Goal: Information Seeking & Learning: Learn about a topic

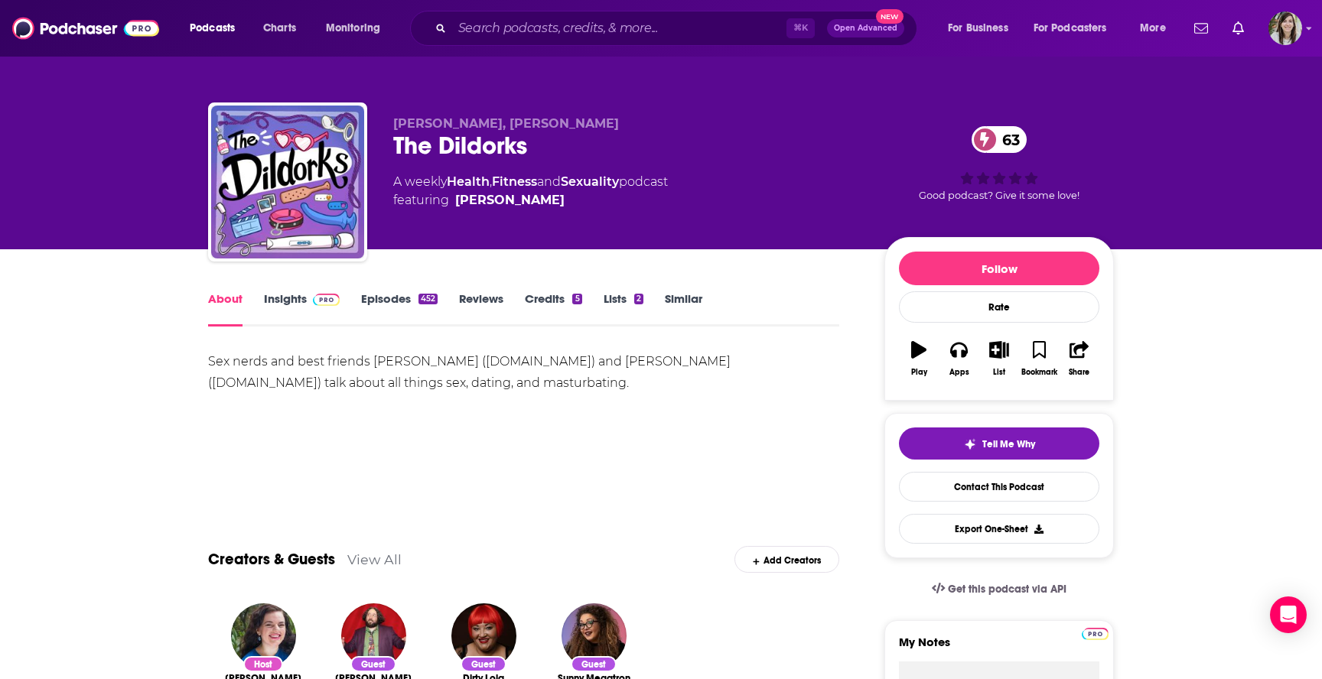
click at [402, 293] on link "Episodes 452" at bounding box center [399, 308] width 77 height 35
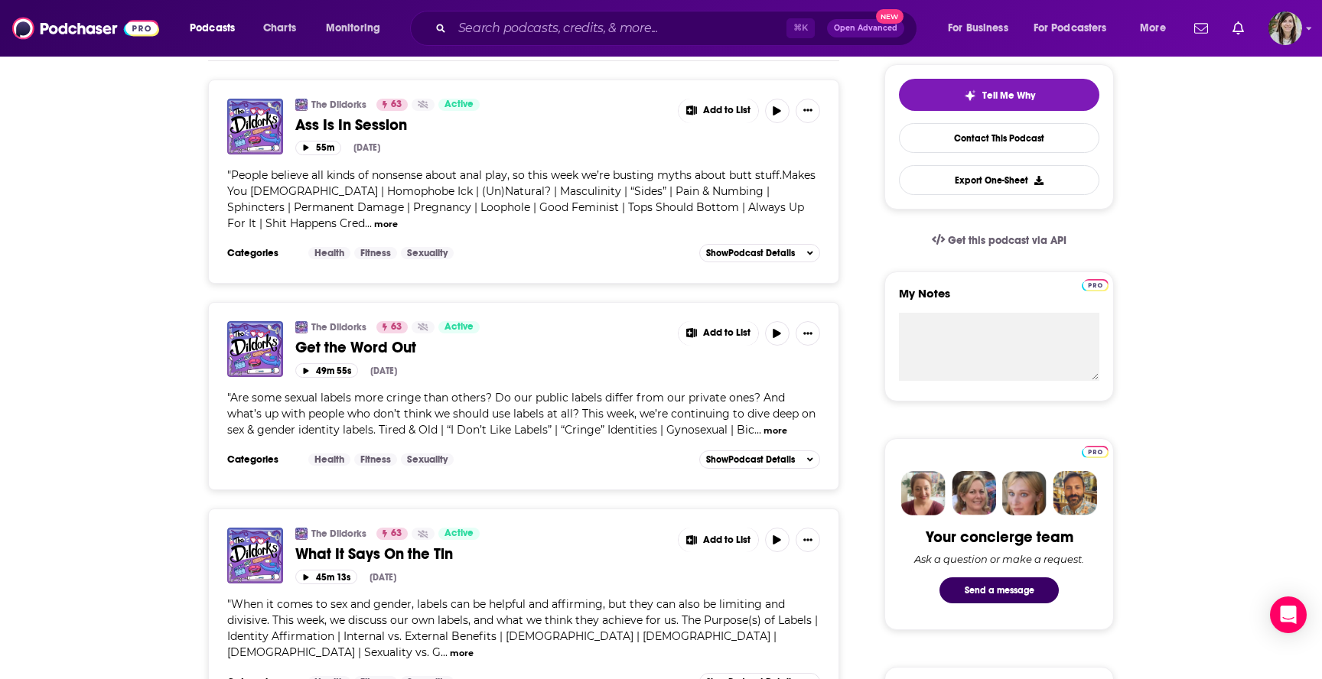
scroll to position [350, 0]
click at [375, 354] on span "Get the Word Out" at bounding box center [355, 346] width 121 height 19
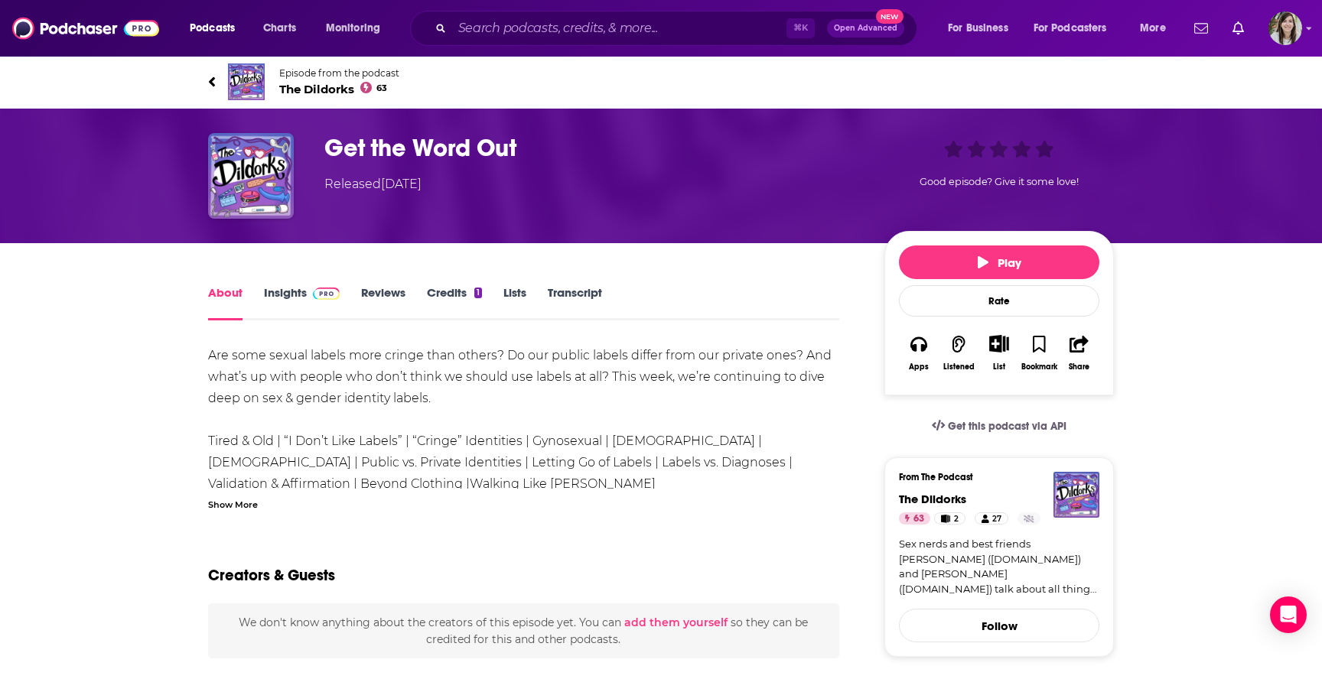
click at [231, 510] on div "Show More" at bounding box center [233, 504] width 50 height 15
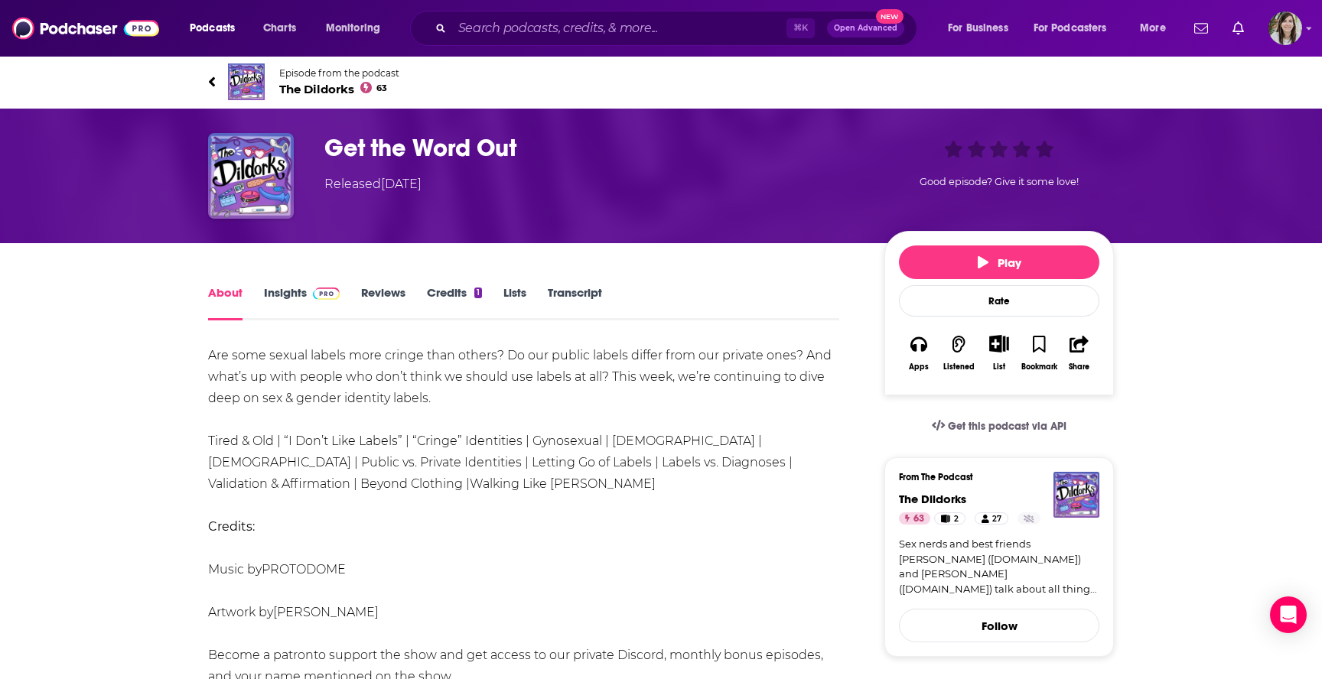
click at [215, 80] on icon at bounding box center [212, 81] width 8 height 15
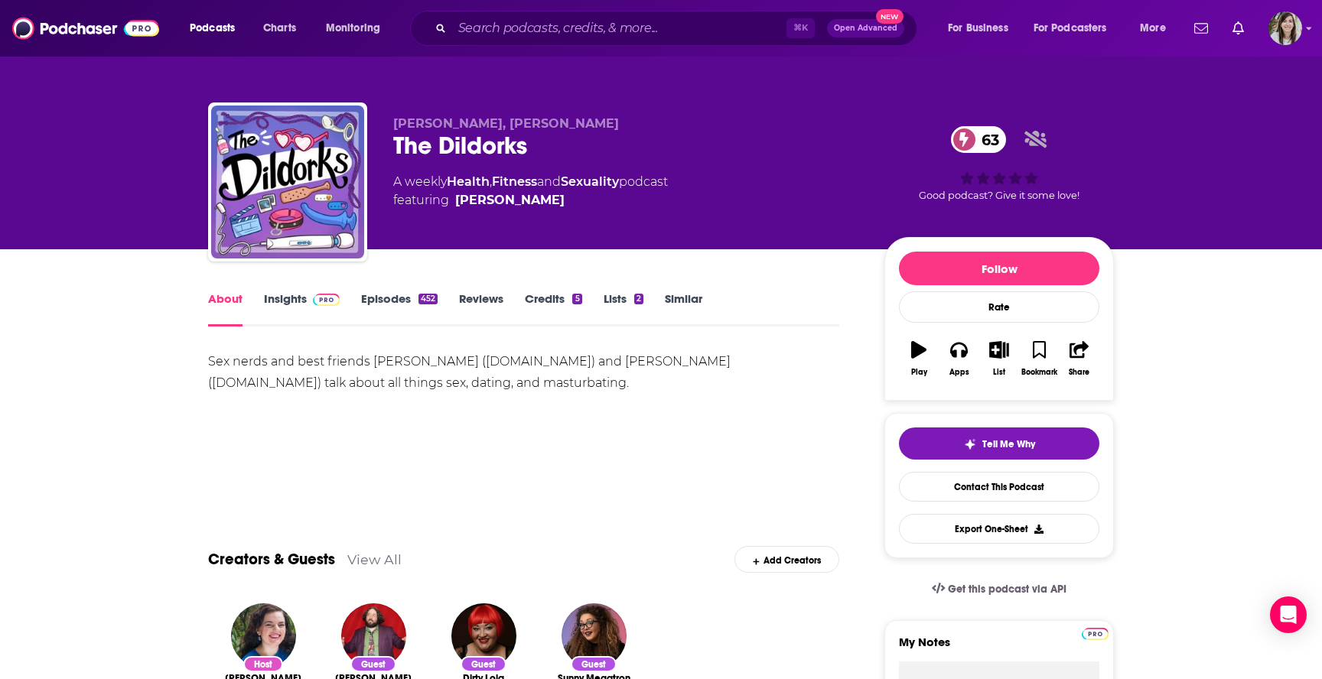
click at [384, 304] on link "Episodes 452" at bounding box center [399, 308] width 77 height 35
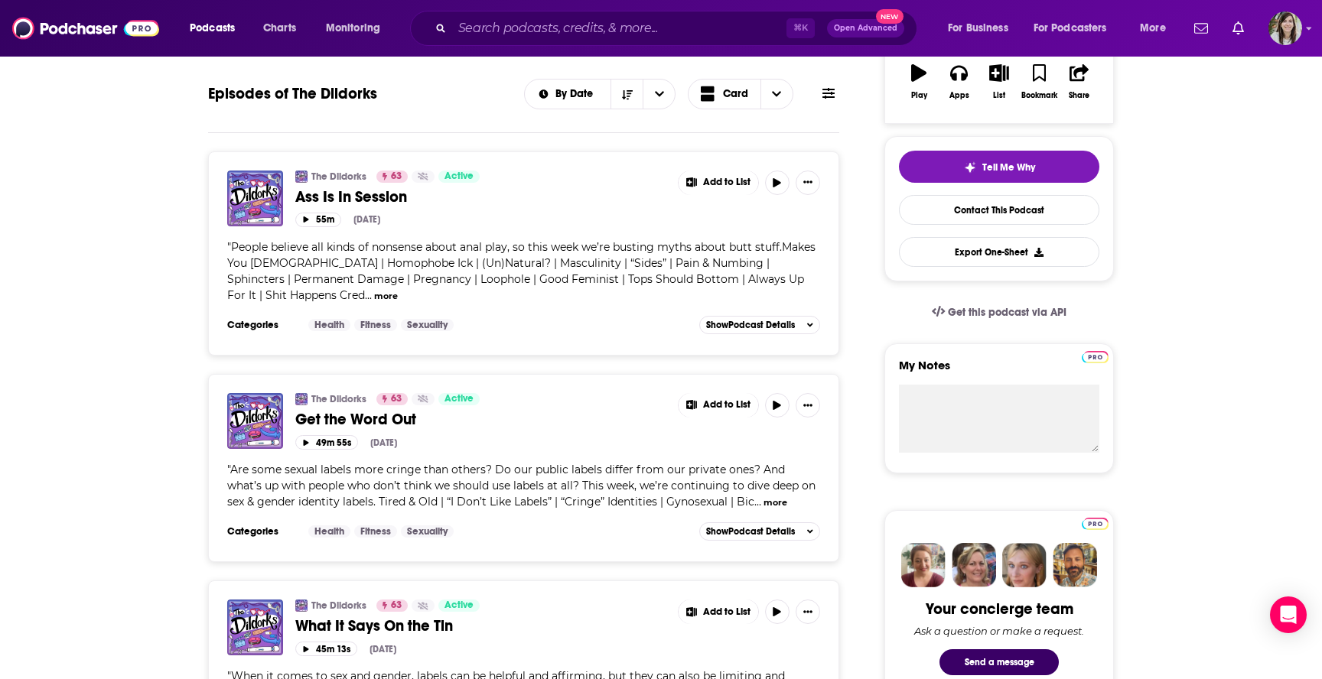
scroll to position [278, 0]
click at [772, 402] on button "button" at bounding box center [777, 404] width 24 height 24
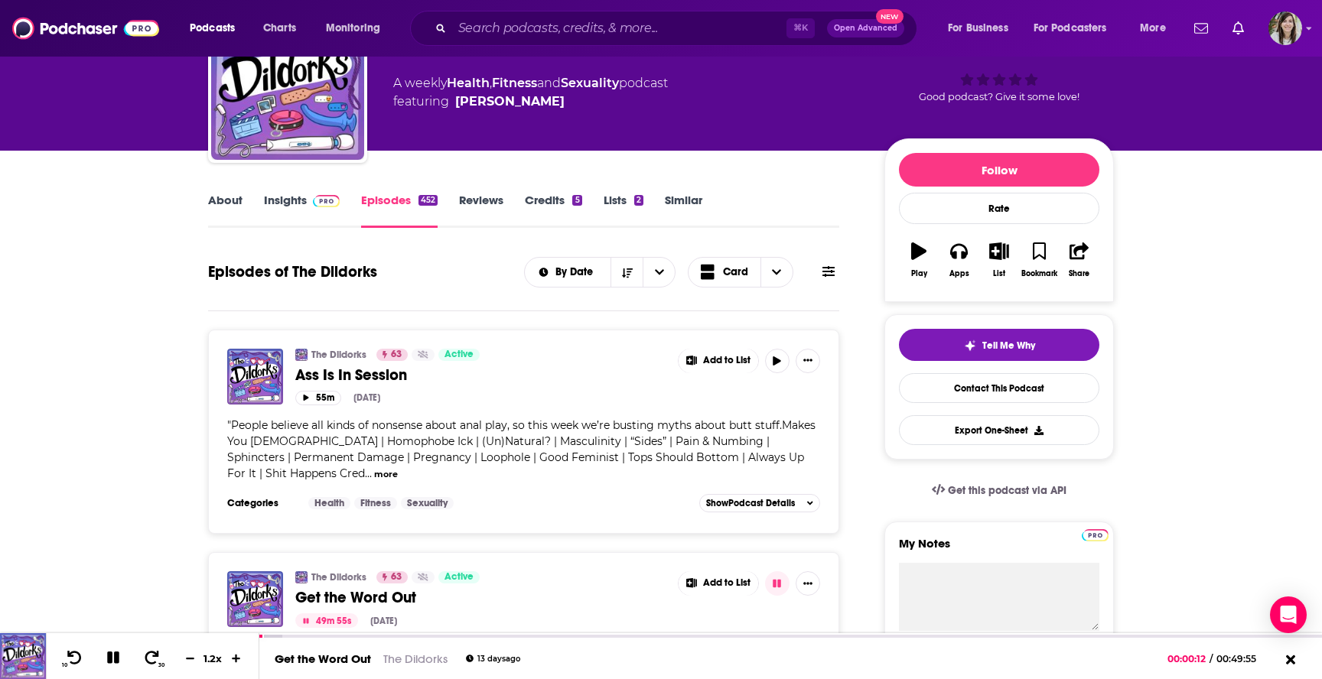
scroll to position [0, 0]
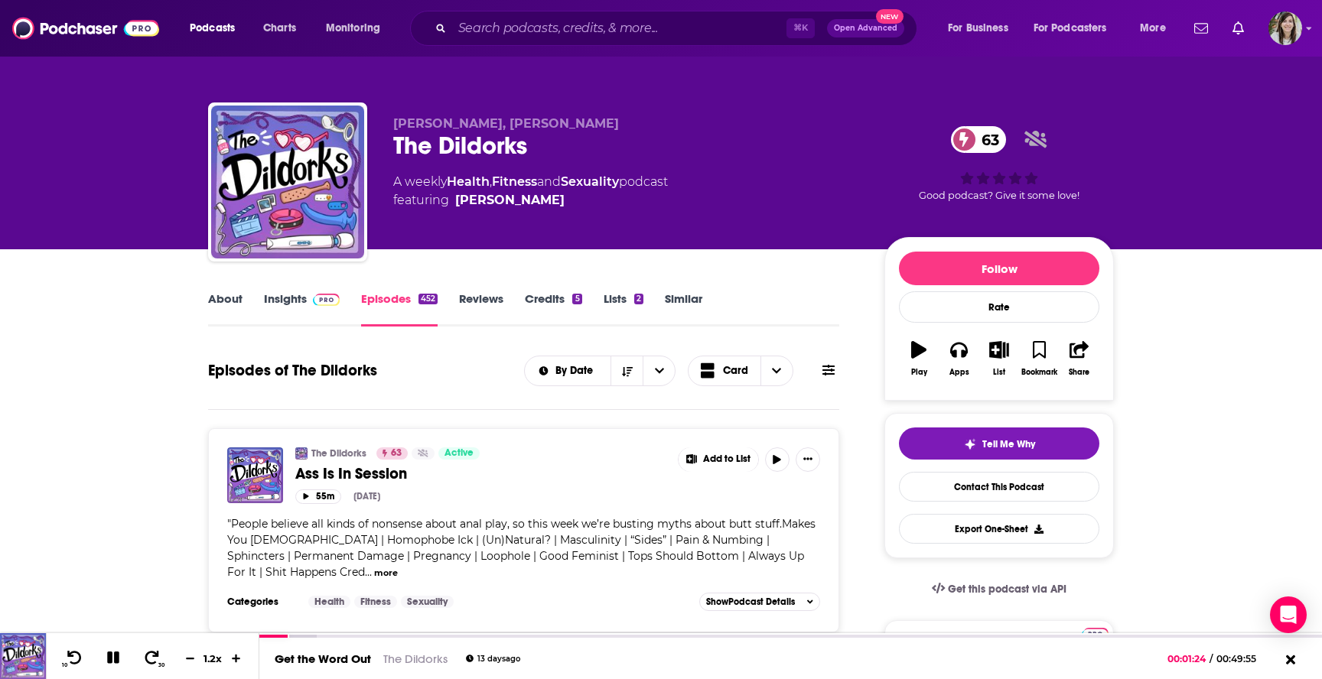
click at [232, 304] on link "About" at bounding box center [225, 308] width 34 height 35
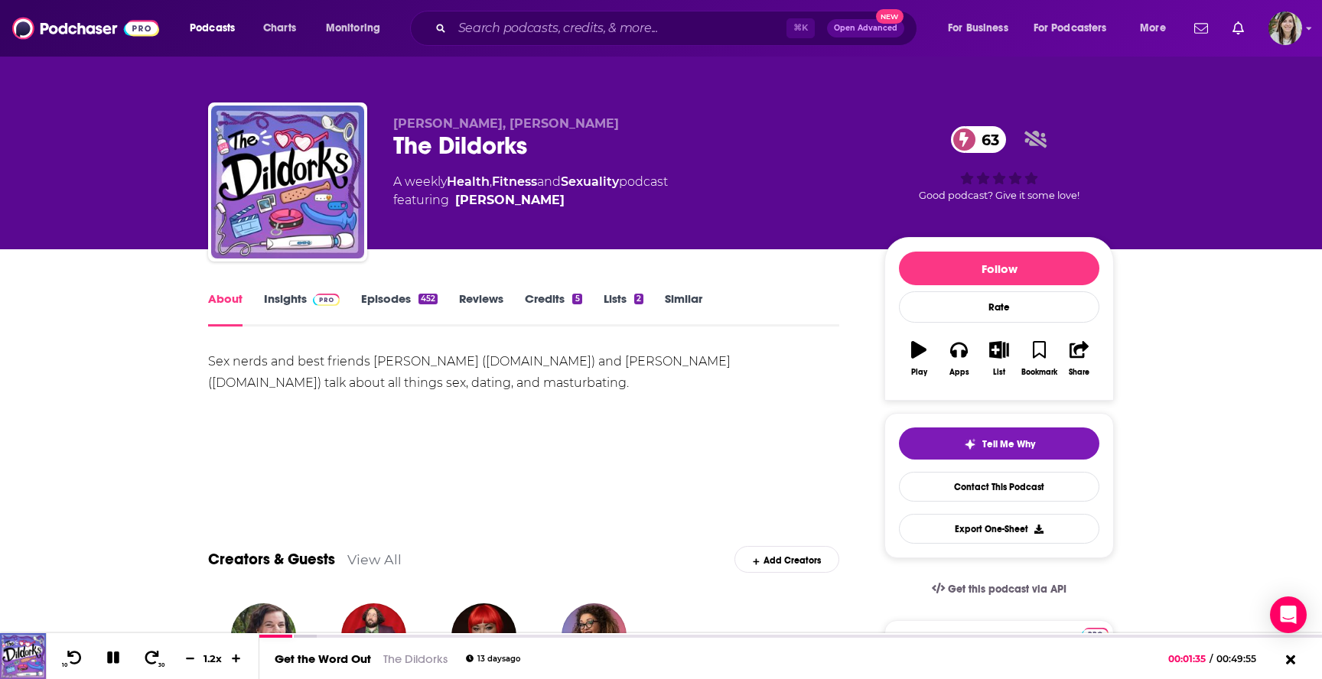
click at [685, 304] on link "Similar" at bounding box center [683, 308] width 37 height 35
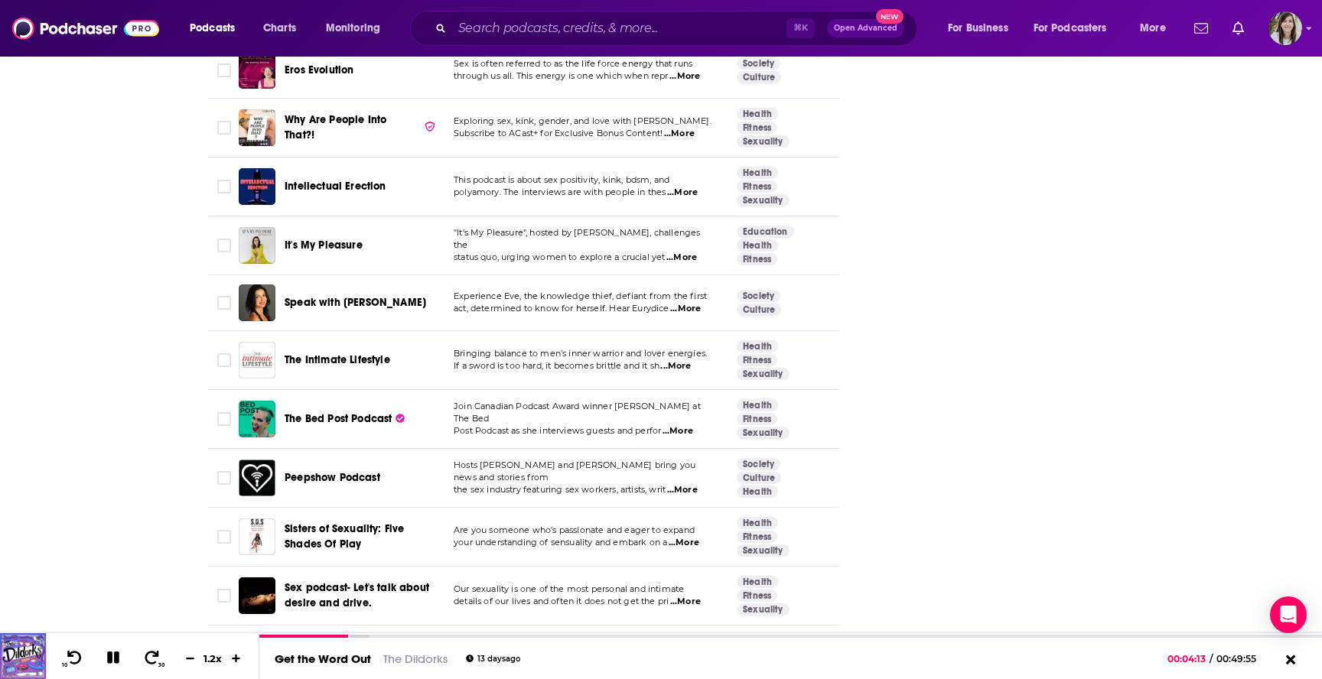
scroll to position [2459, 0]
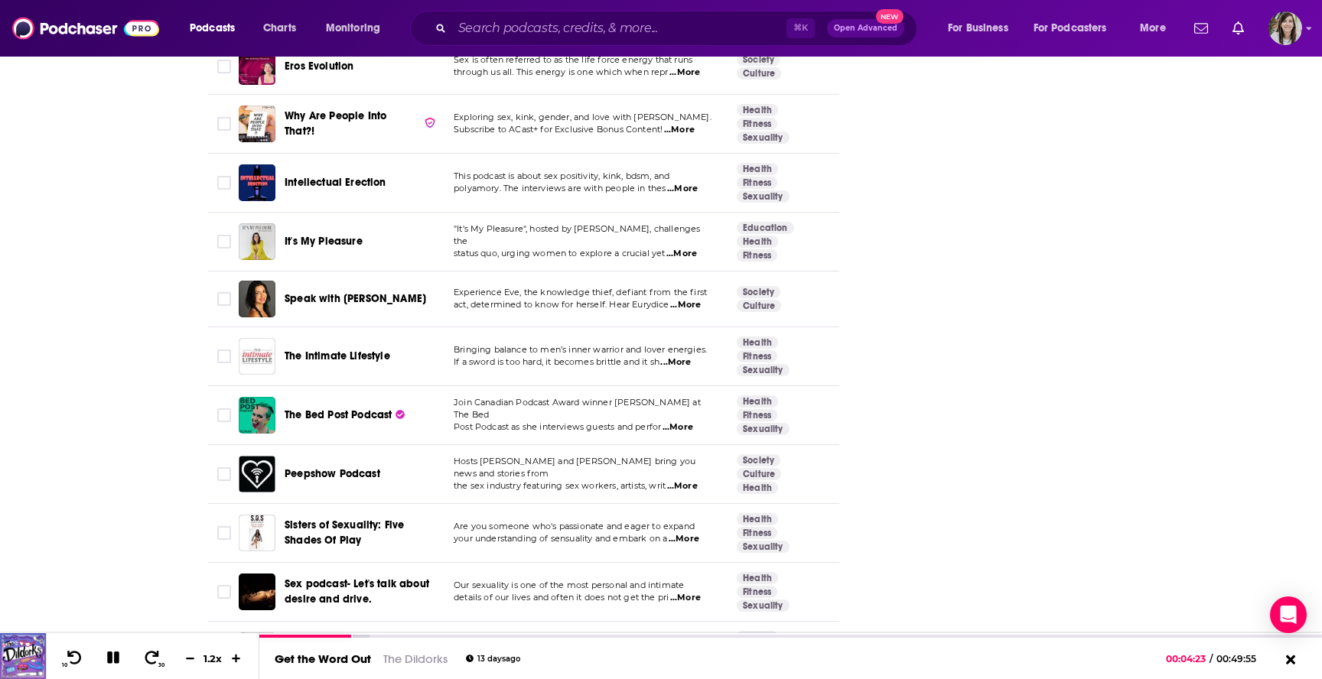
click at [682, 422] on span "...More" at bounding box center [678, 428] width 31 height 12
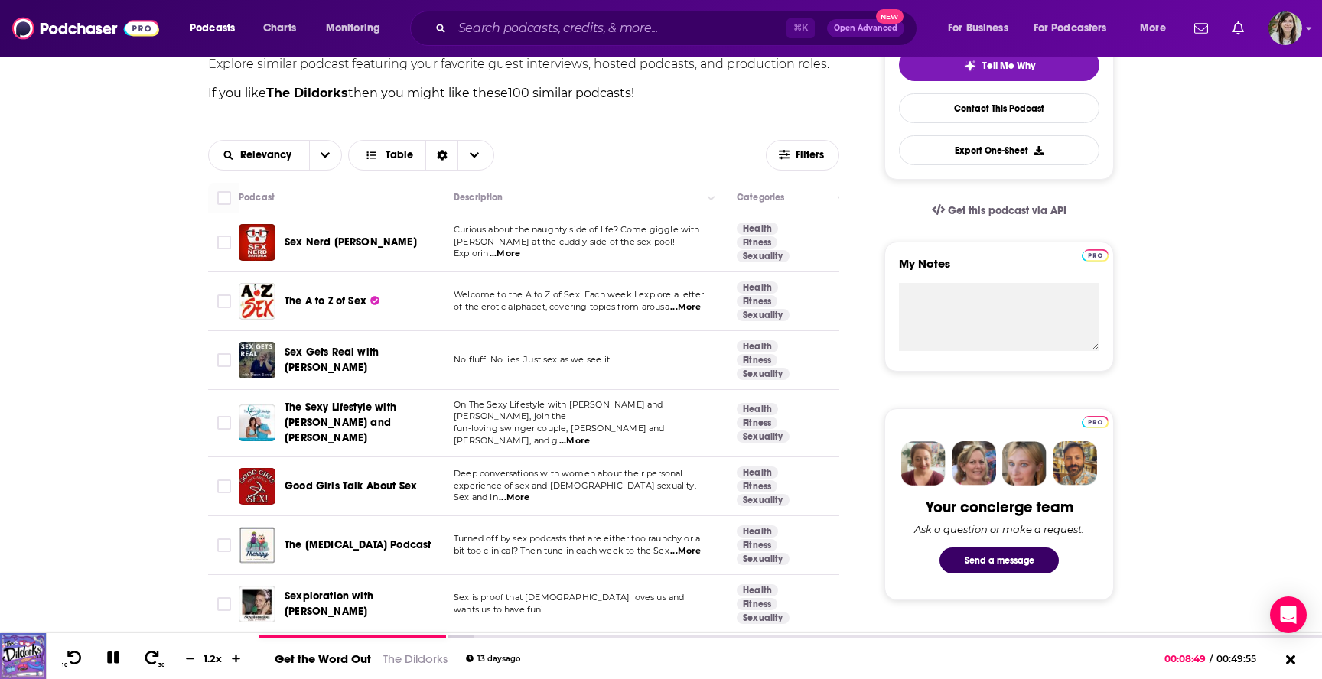
scroll to position [0, 0]
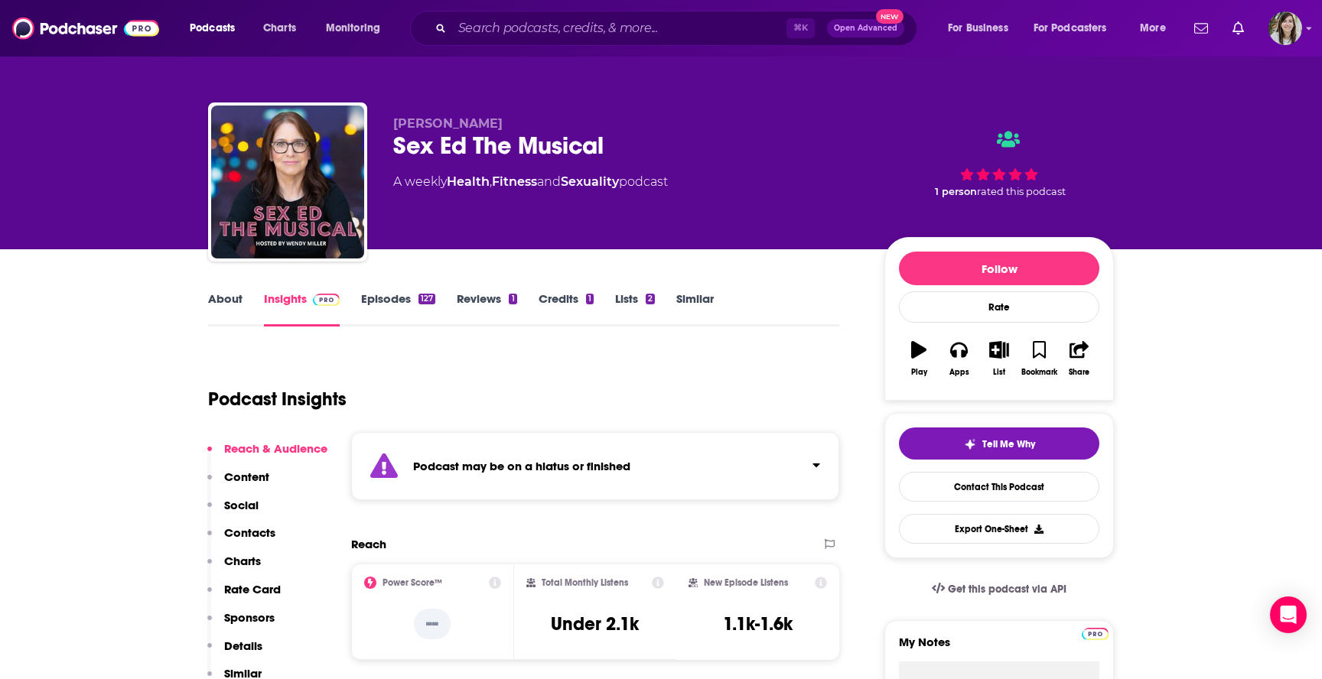
click at [689, 304] on link "Similar" at bounding box center [694, 308] width 37 height 35
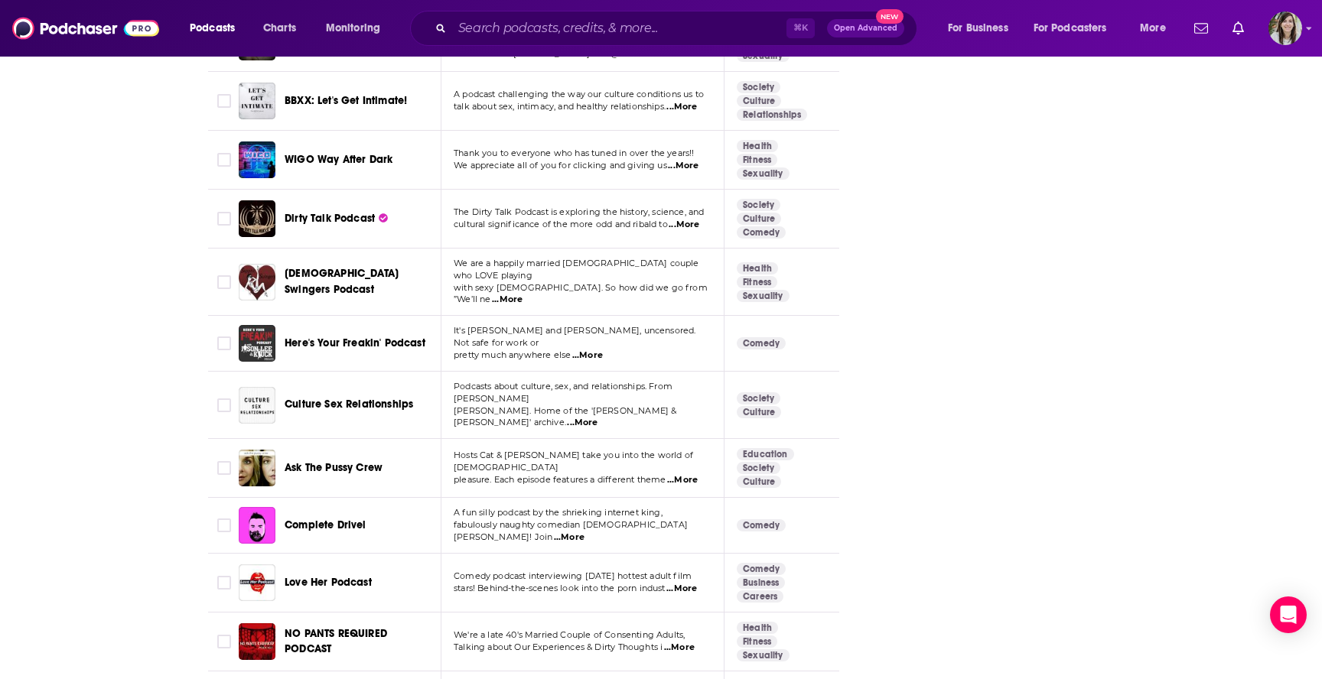
scroll to position [5570, 0]
